Goal: Information Seeking & Learning: Learn about a topic

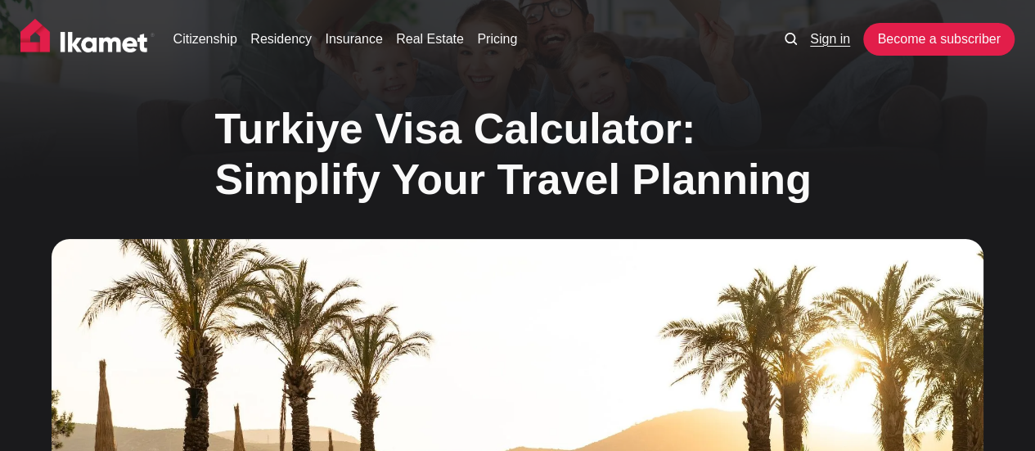
click at [815, 39] on link "Sign in" at bounding box center [830, 39] width 40 height 20
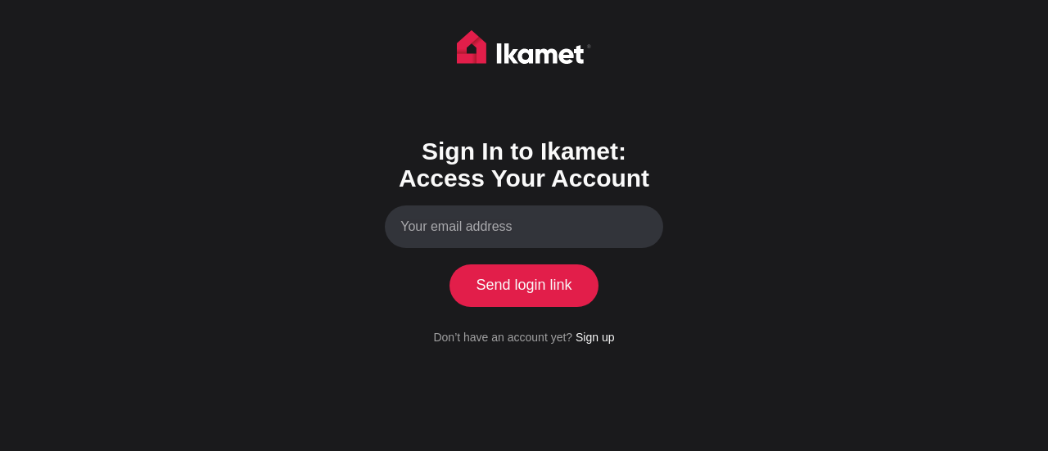
click at [473, 228] on input "Your email address" at bounding box center [524, 226] width 278 height 43
type input "nickyelr@gmail.com"
click at [545, 283] on button "Send login link" at bounding box center [523, 285] width 149 height 43
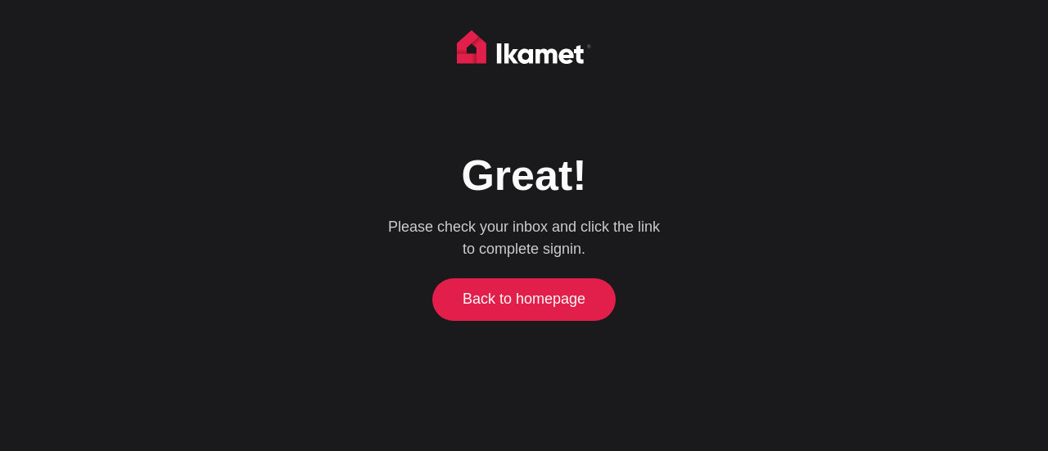
click at [557, 300] on link "Back to homepage" at bounding box center [524, 299] width 176 height 43
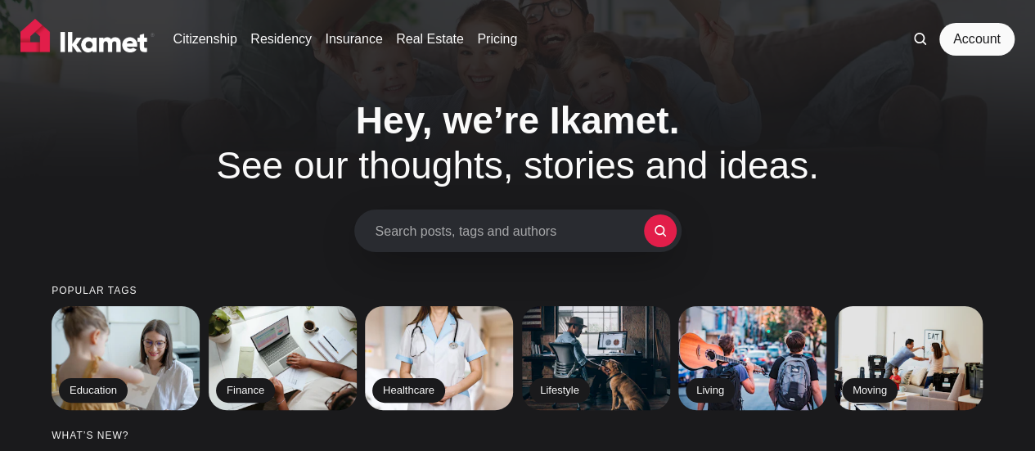
click at [498, 231] on span "Search posts, tags and authors" at bounding box center [510, 231] width 268 height 16
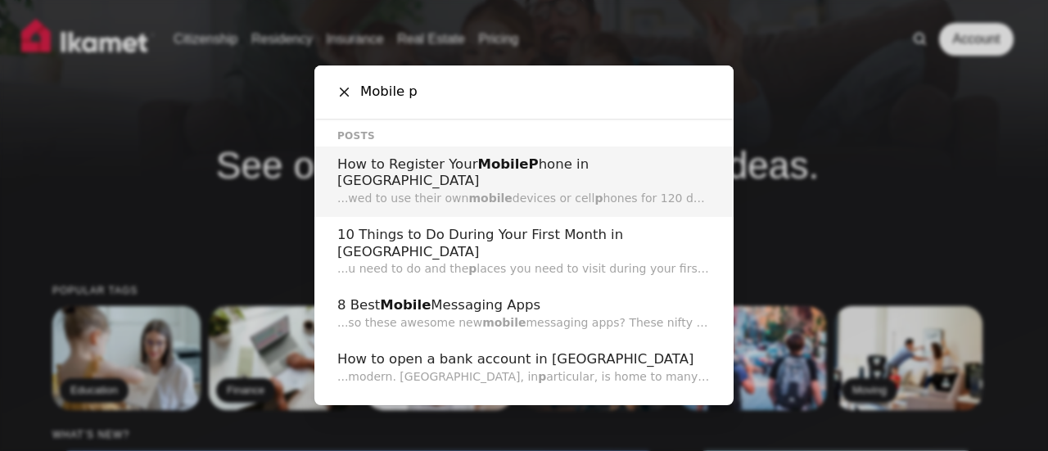
type input "Mobile p"
click at [527, 171] on h2 "How to Register Your Mobile P hone in Turkey" at bounding box center [523, 173] width 373 height 34
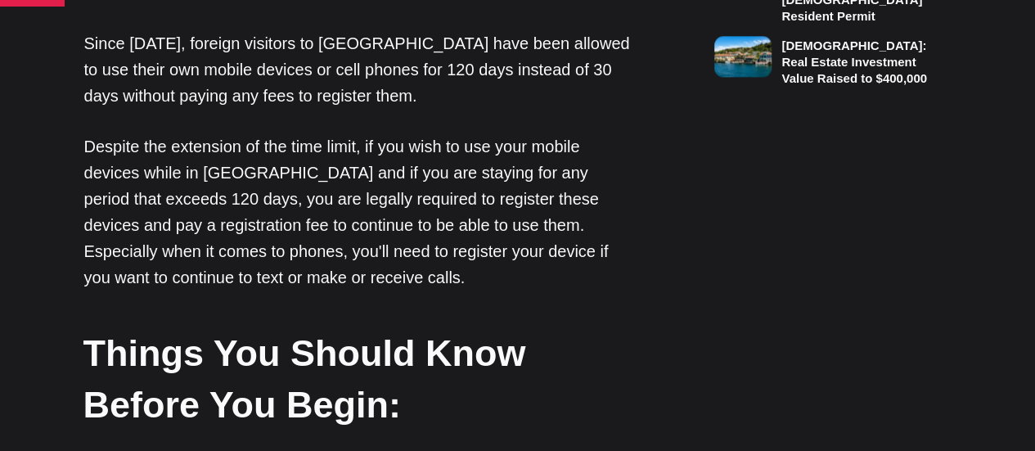
scroll to position [1139, 0]
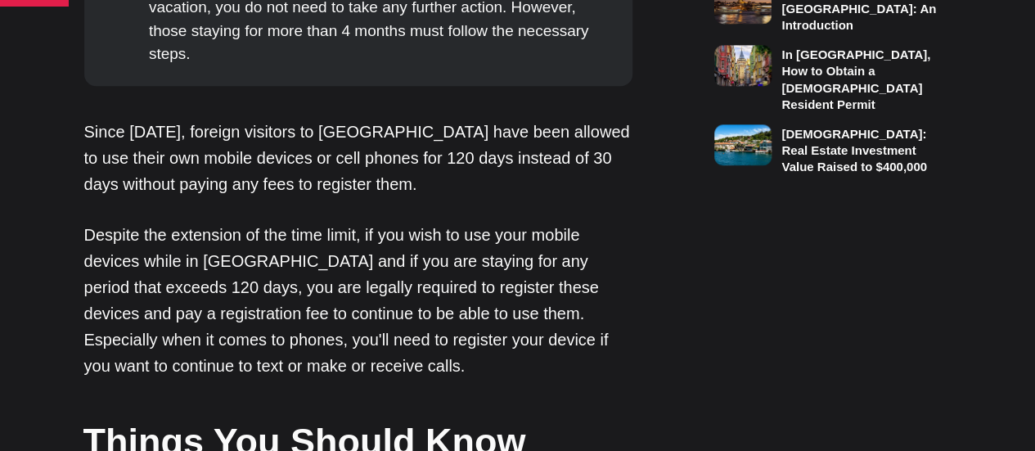
scroll to position [804, 0]
